Goal: Task Accomplishment & Management: Manage account settings

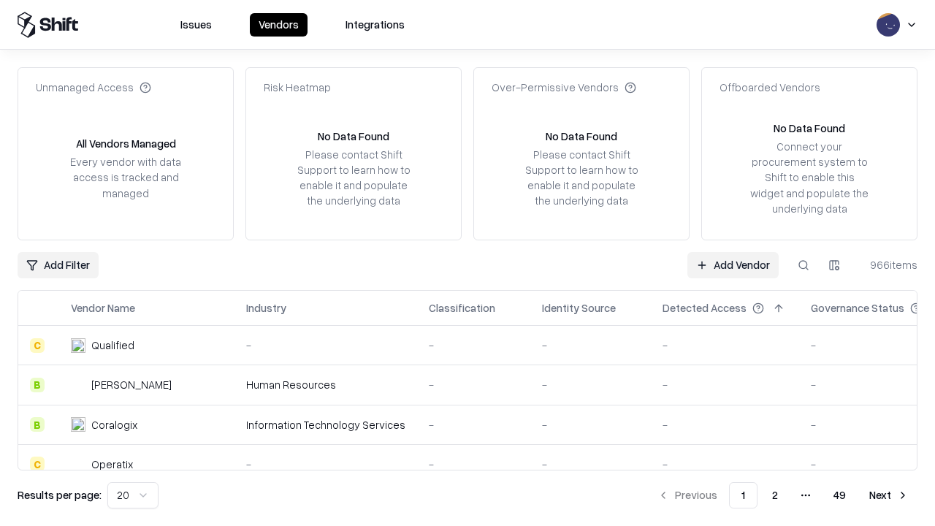
click at [733, 264] on link "Add Vendor" at bounding box center [732, 265] width 91 height 26
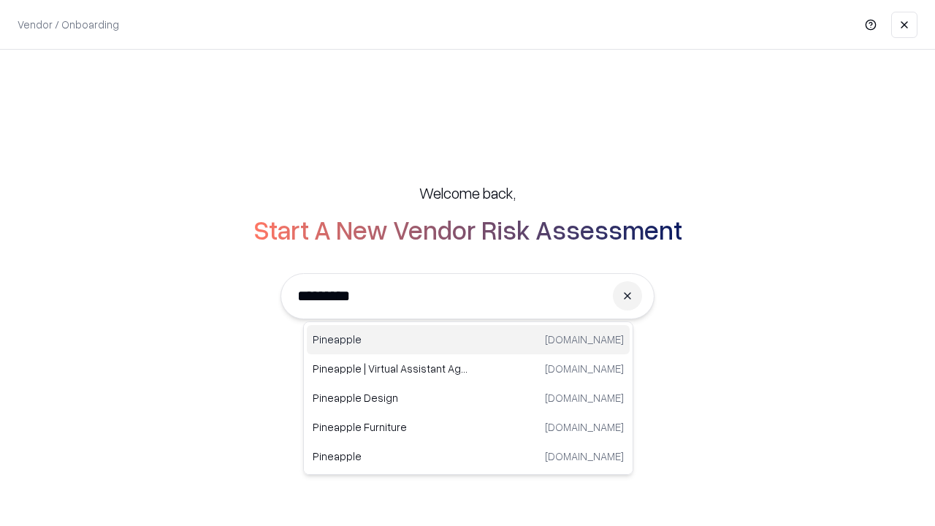
click at [468, 340] on div "Pineapple [DOMAIN_NAME]" at bounding box center [468, 339] width 323 height 29
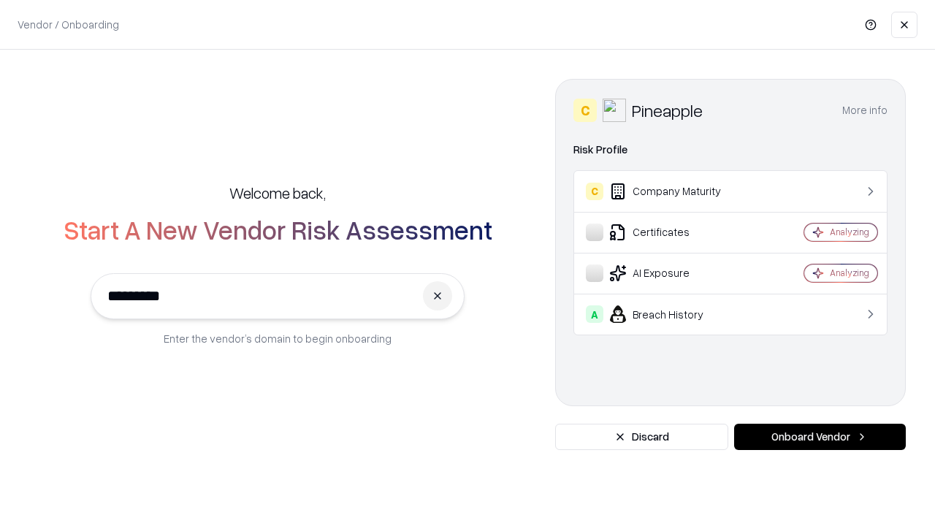
type input "*********"
click at [820, 437] on button "Onboard Vendor" at bounding box center [820, 437] width 172 height 26
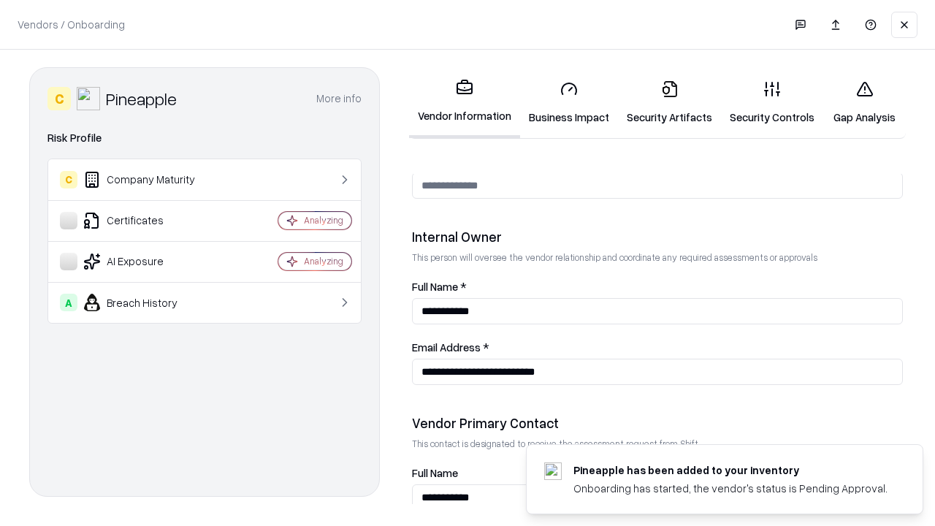
scroll to position [757, 0]
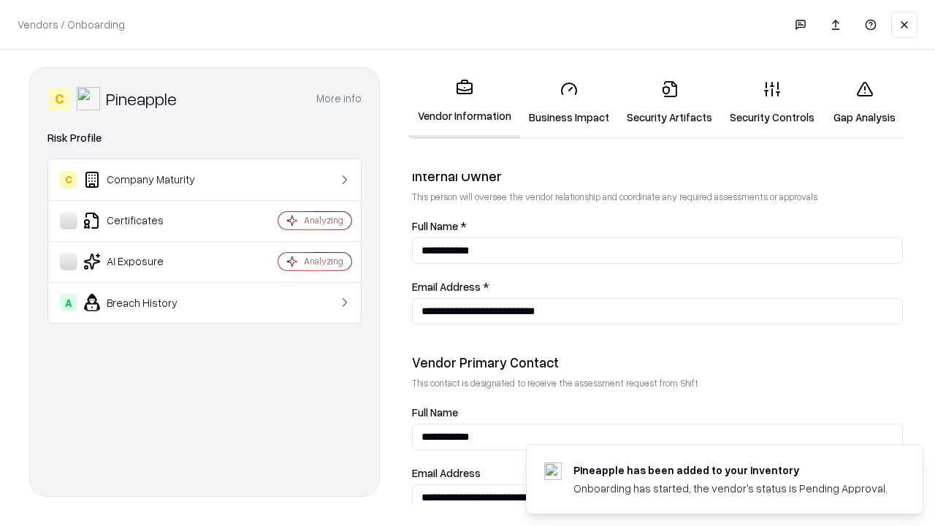
click at [669, 102] on link "Security Artifacts" at bounding box center [669, 103] width 103 height 68
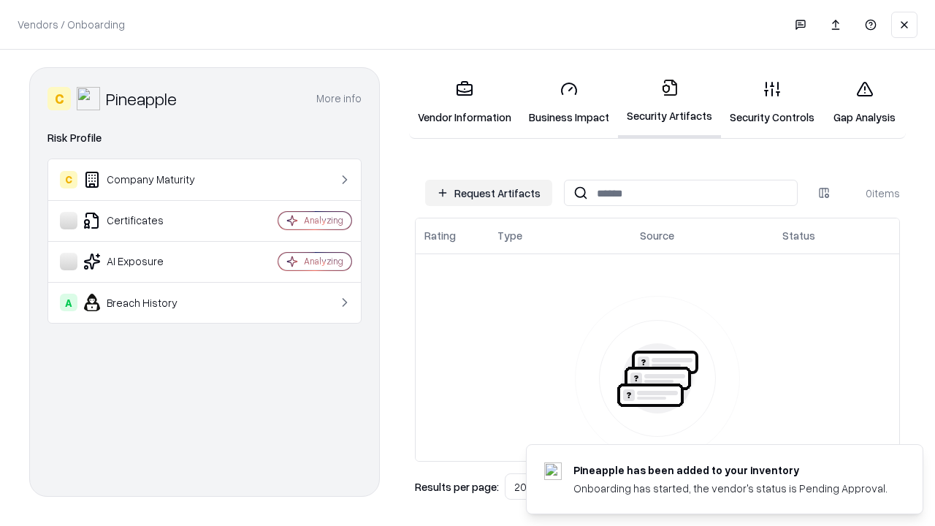
click at [489, 193] on button "Request Artifacts" at bounding box center [488, 193] width 127 height 26
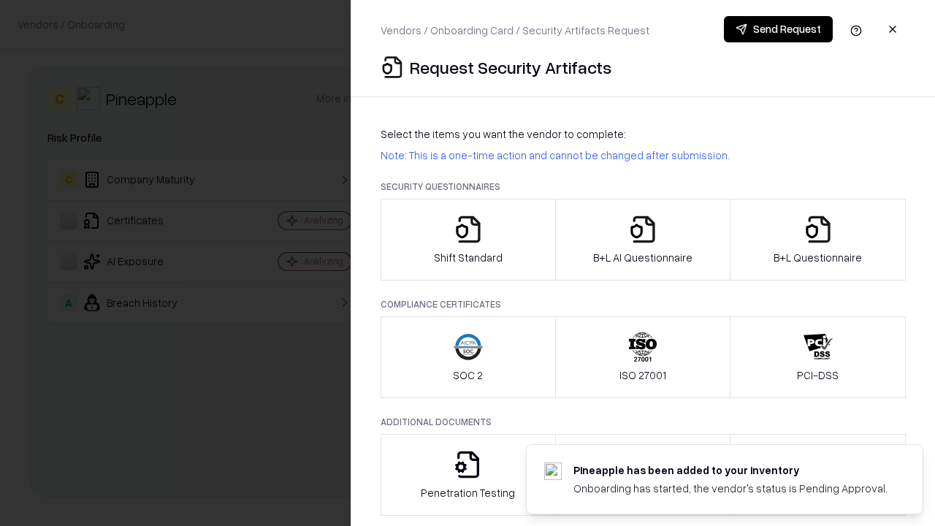
click at [817, 240] on icon "button" at bounding box center [817, 229] width 29 height 29
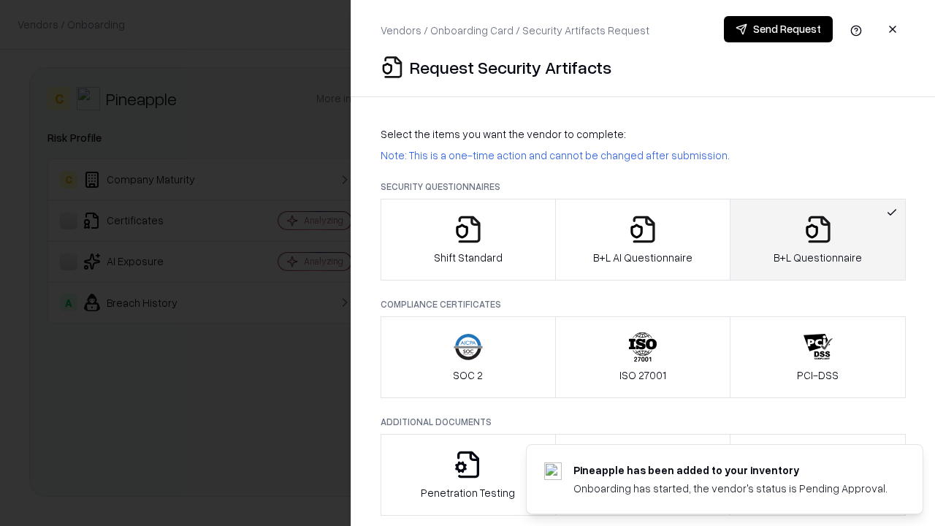
click at [642, 240] on icon "button" at bounding box center [642, 229] width 29 height 29
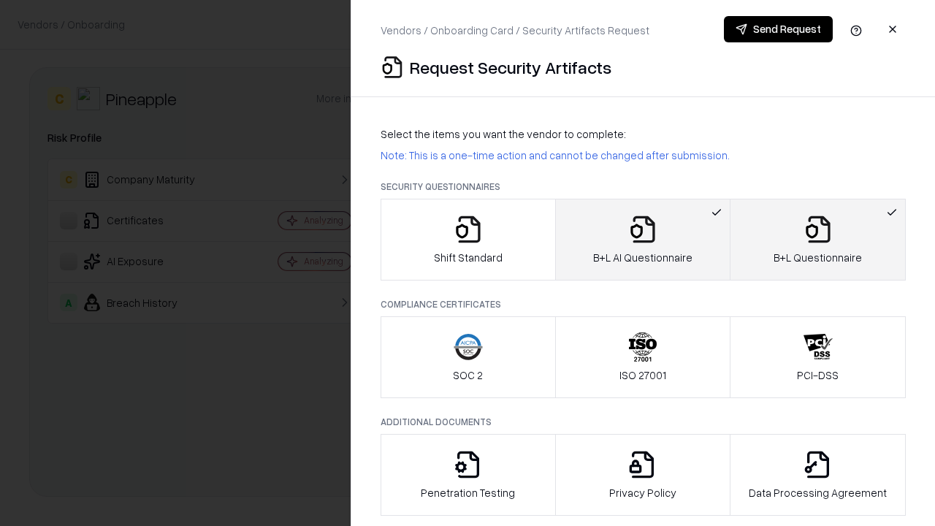
click at [778, 29] on button "Send Request" at bounding box center [778, 29] width 109 height 26
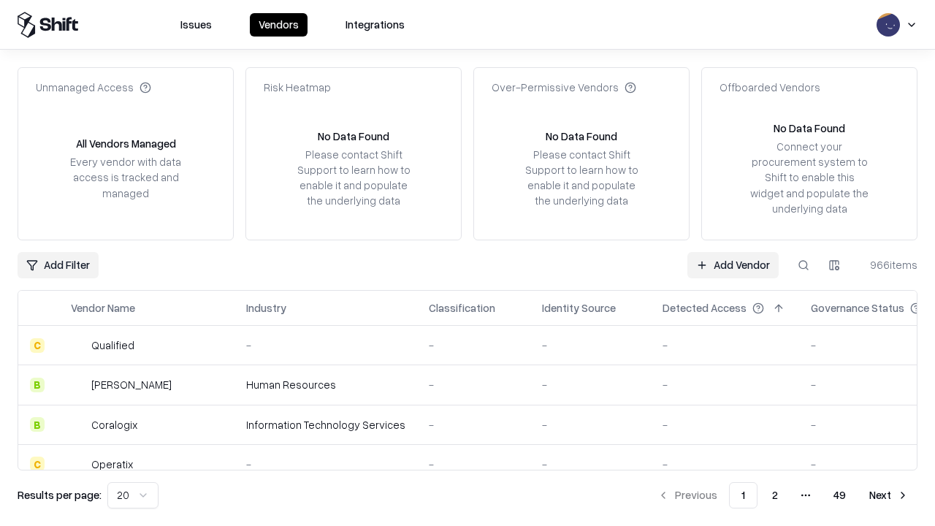
click at [803, 264] on button at bounding box center [803, 265] width 26 height 26
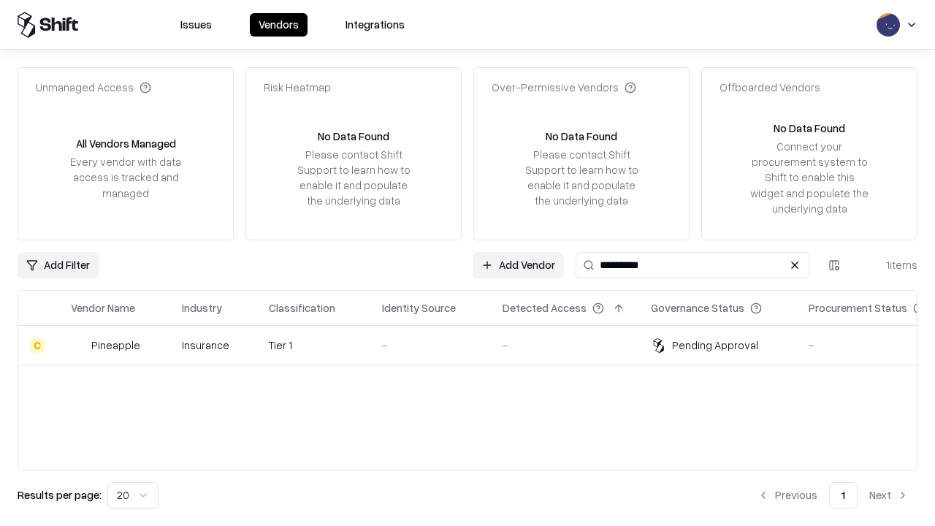
type input "*********"
click at [476, 345] on div "-" at bounding box center [430, 344] width 97 height 15
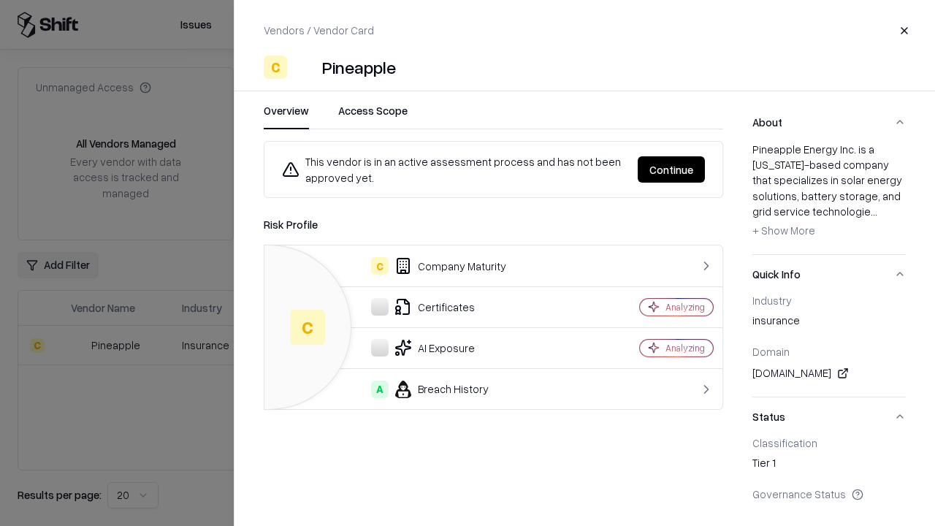
click at [671, 169] on button "Continue" at bounding box center [671, 169] width 67 height 26
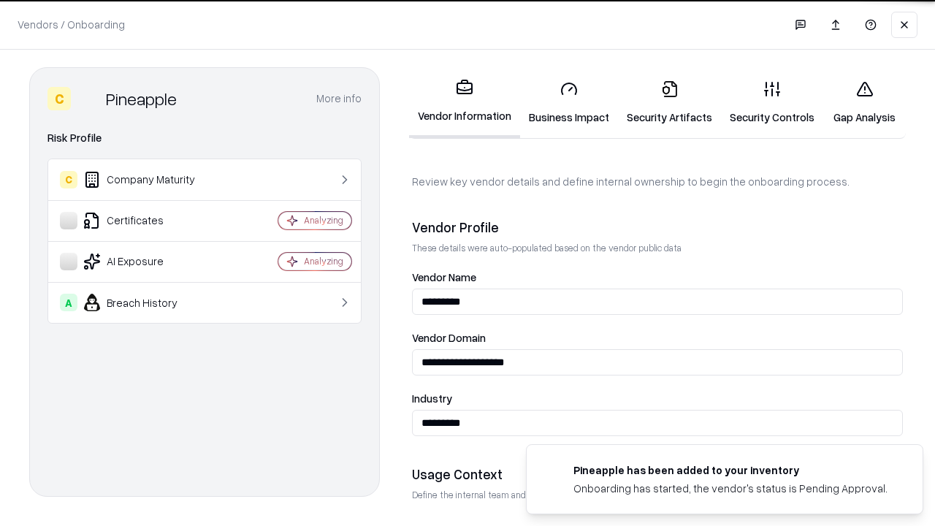
click at [669, 102] on link "Security Artifacts" at bounding box center [669, 103] width 103 height 68
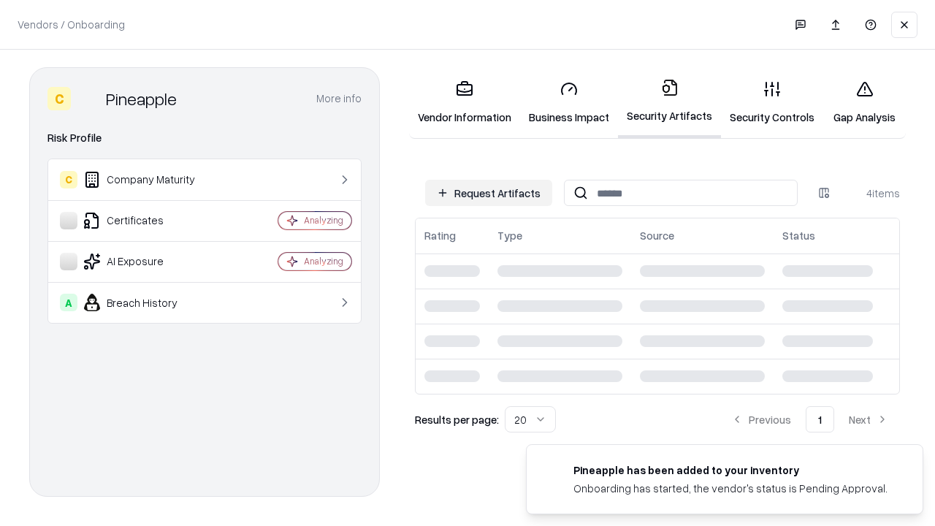
click at [864, 102] on link "Gap Analysis" at bounding box center [864, 103] width 83 height 68
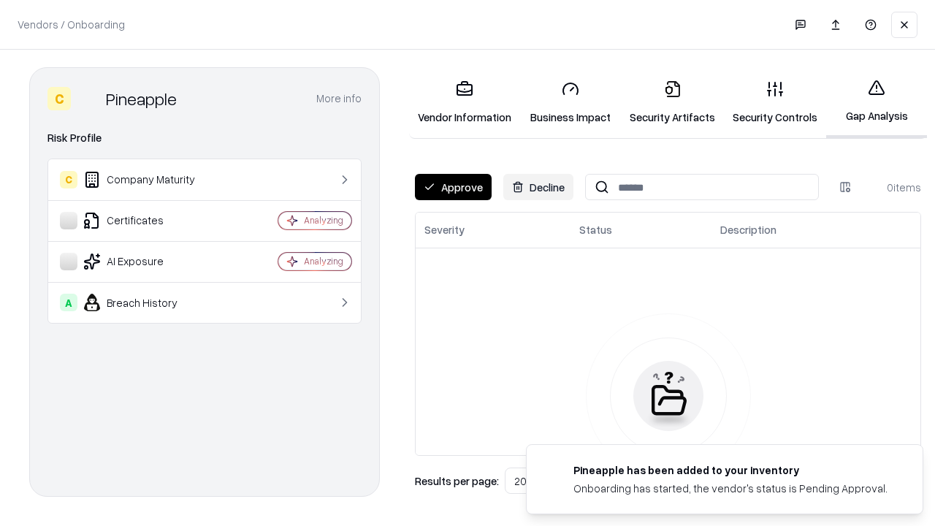
click at [453, 187] on button "Approve" at bounding box center [453, 187] width 77 height 26
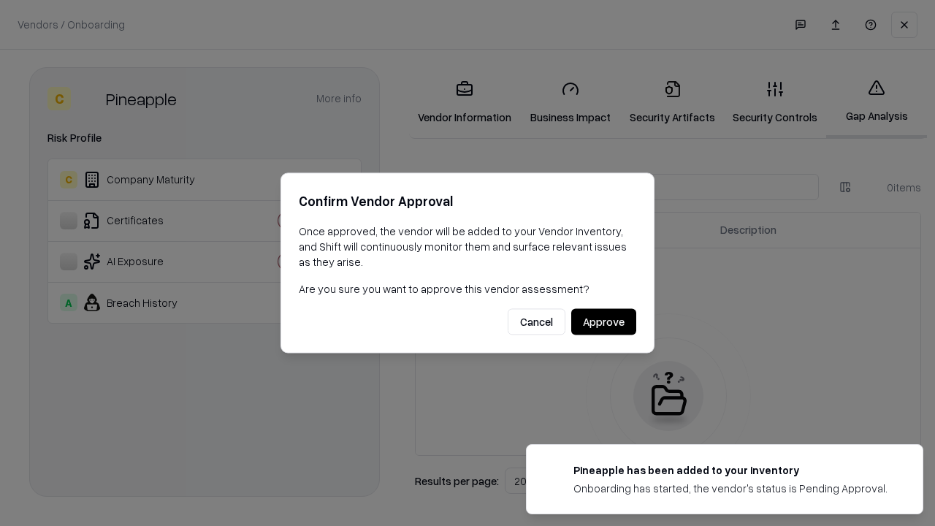
click at [603, 321] on button "Approve" at bounding box center [603, 322] width 65 height 26
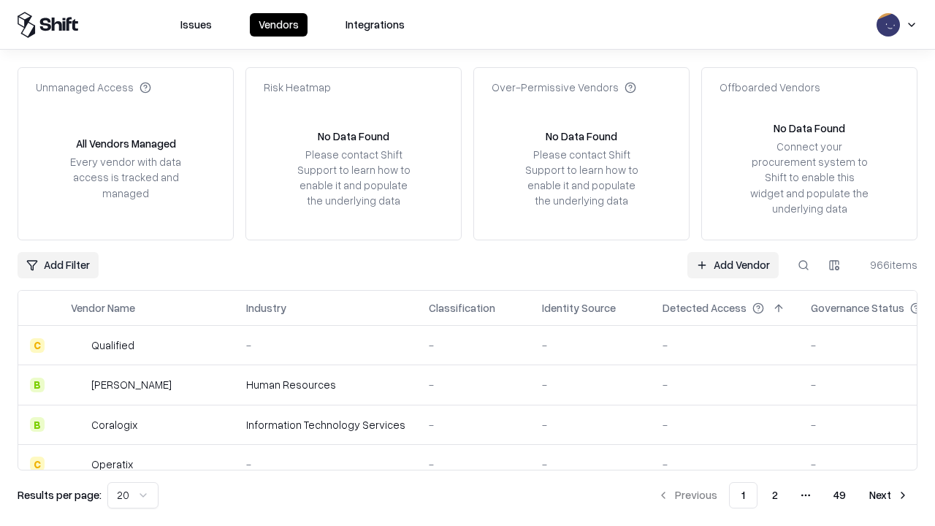
type input "*********"
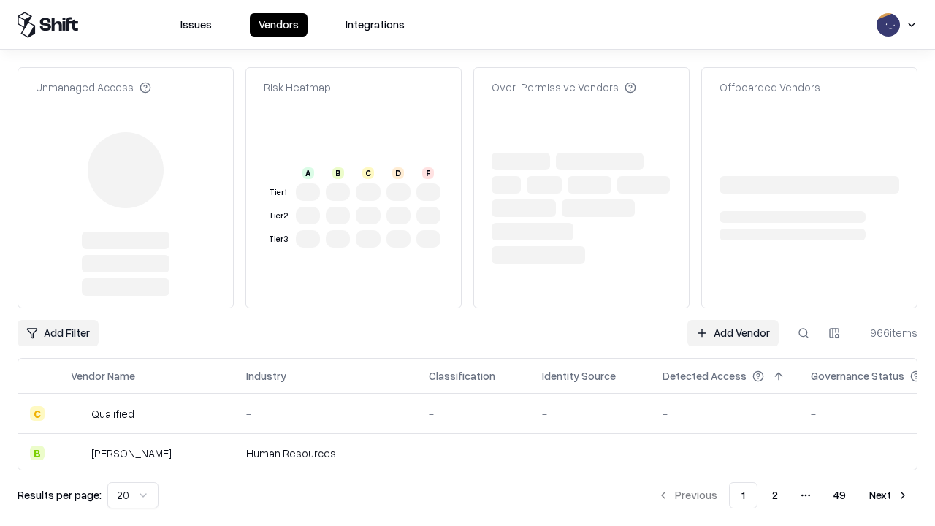
click at [733, 320] on link "Add Vendor" at bounding box center [732, 333] width 91 height 26
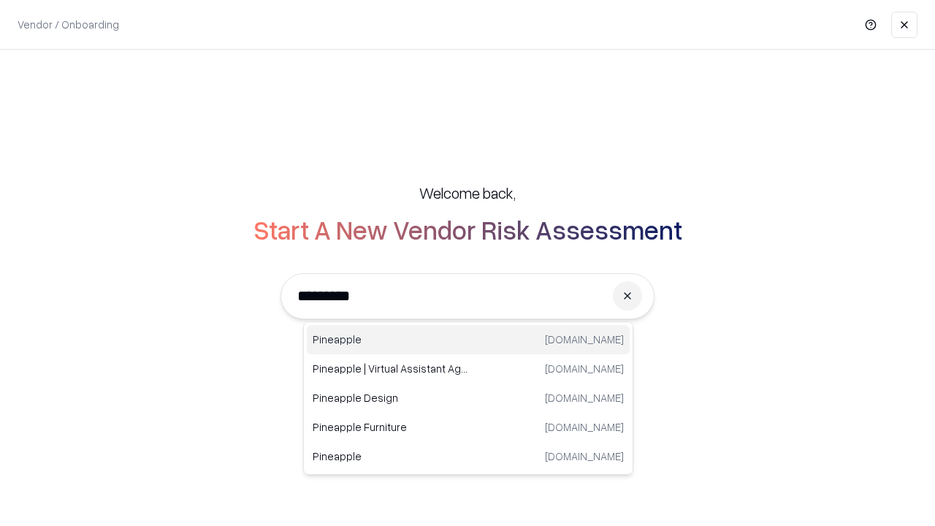
click at [468, 340] on div "Pineapple [DOMAIN_NAME]" at bounding box center [468, 339] width 323 height 29
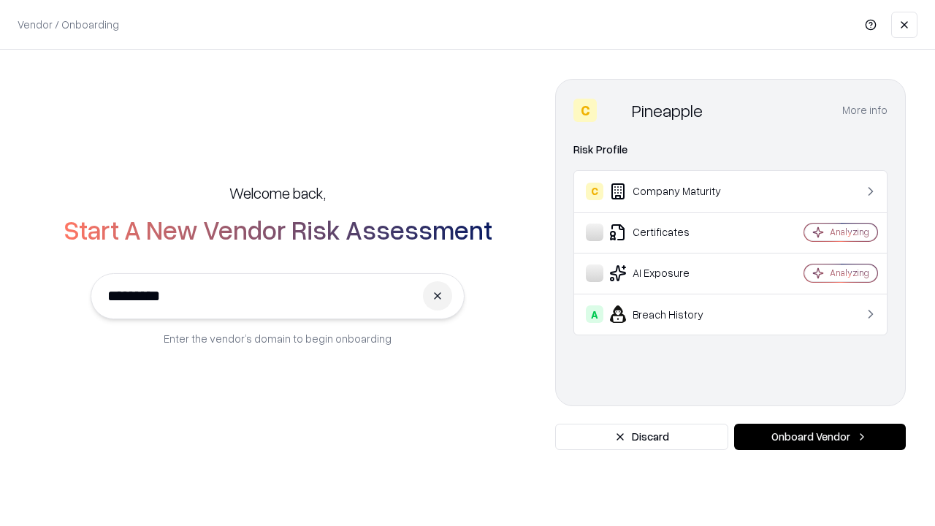
type input "*********"
click at [820, 437] on button "Onboard Vendor" at bounding box center [820, 437] width 172 height 26
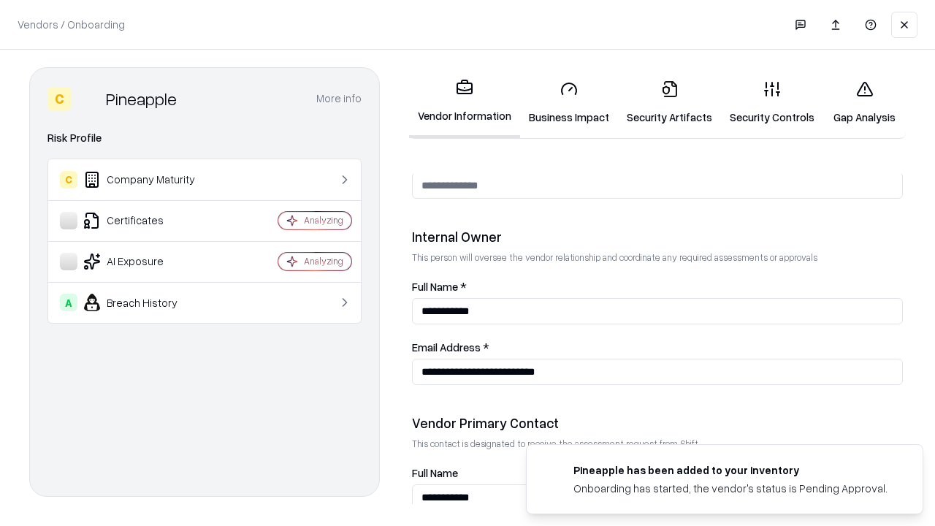
scroll to position [757, 0]
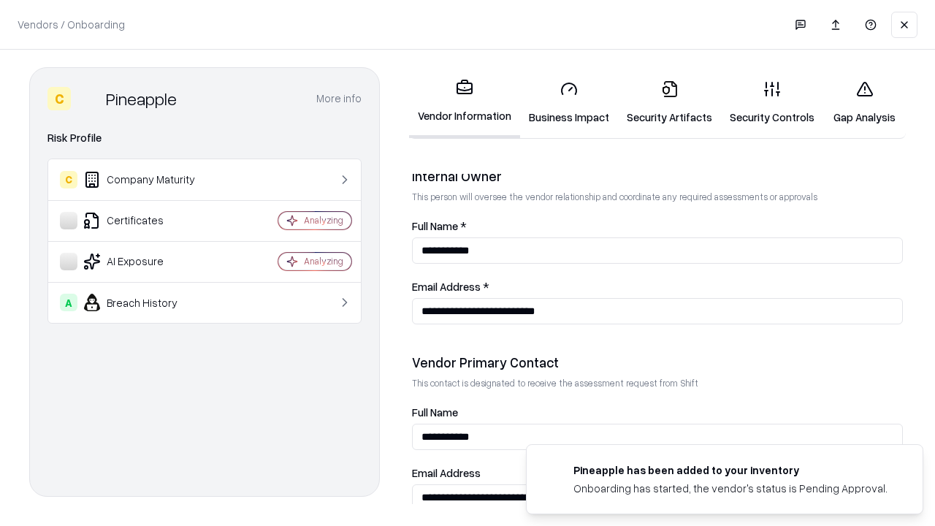
click at [864, 102] on link "Gap Analysis" at bounding box center [864, 103] width 83 height 68
